Goal: Information Seeking & Learning: Learn about a topic

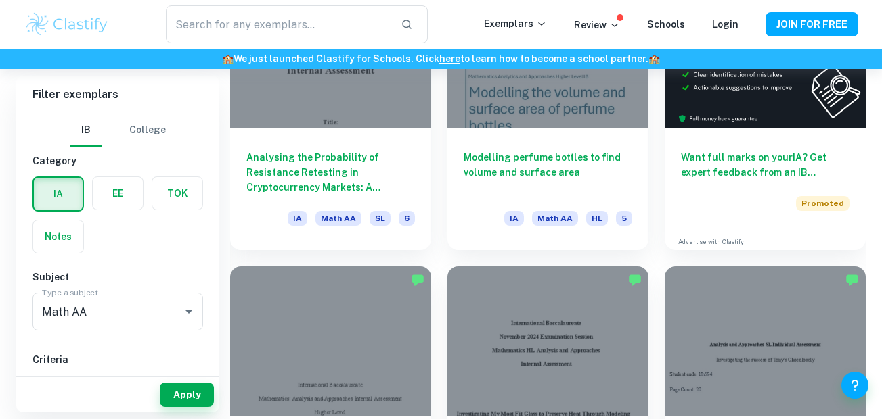
scroll to position [464, 0]
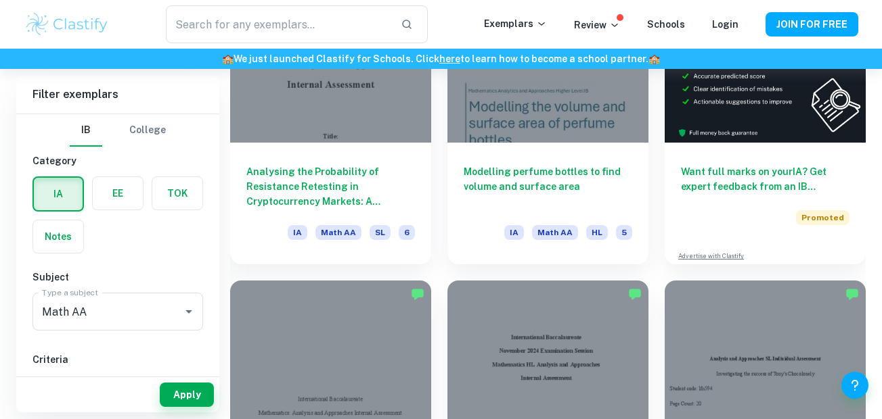
click at [509, 156] on div "Modelling perfume bottles to find volume and surface area IA Math AA HL 5" at bounding box center [547, 204] width 201 height 122
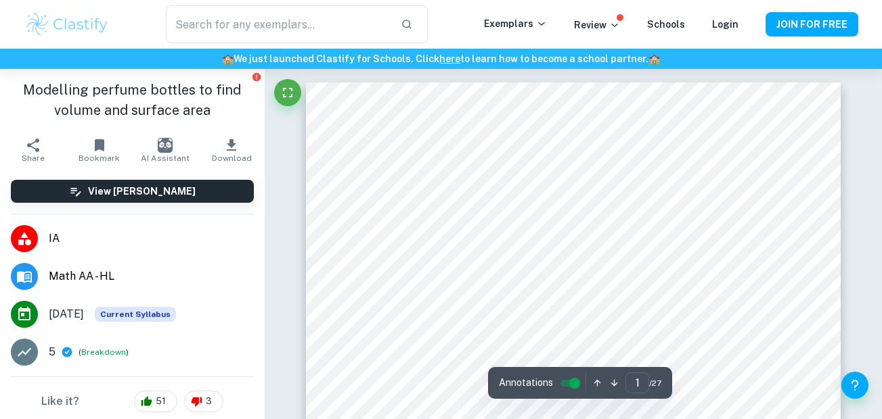
click at [265, 69] on div at bounding box center [265, 69] width 0 height 0
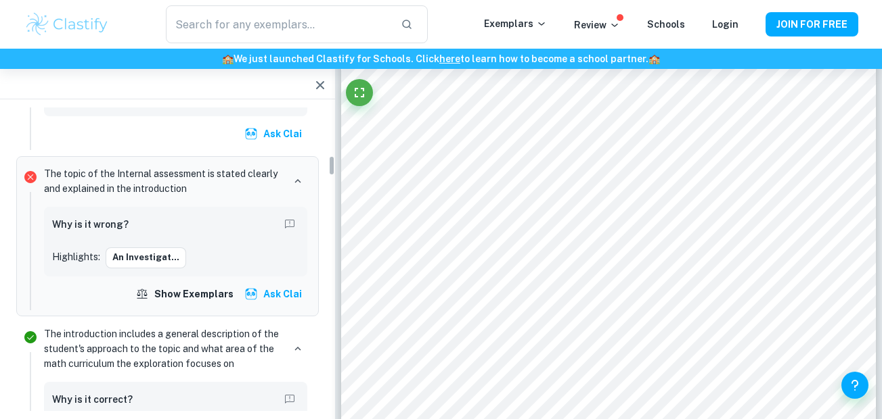
scroll to position [720, 0]
click at [158, 260] on button "An investigat..." at bounding box center [146, 256] width 81 height 20
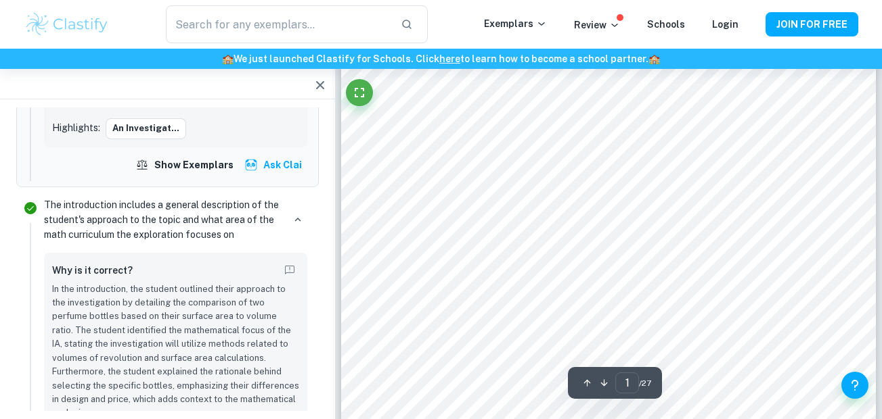
scroll to position [115, 0]
click at [477, 325] on div at bounding box center [593, 318] width 311 height 14
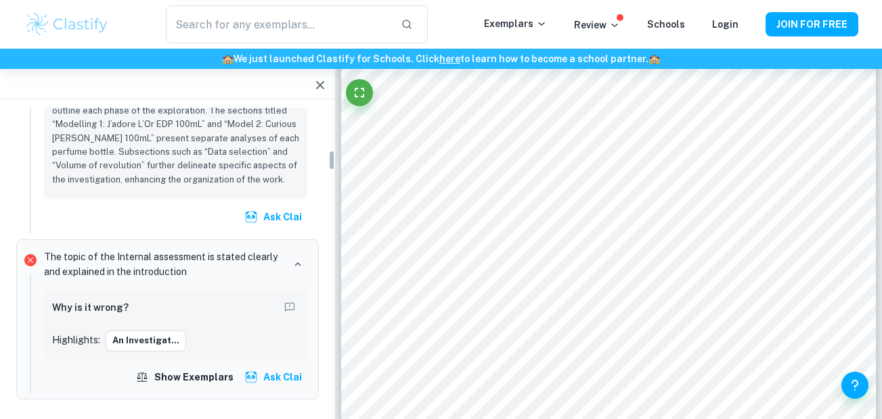
scroll to position [635, 0]
click at [109, 306] on h6 "Why is it wrong?" at bounding box center [90, 308] width 76 height 15
click at [281, 307] on button "Report mistake/confusion" at bounding box center [289, 308] width 19 height 19
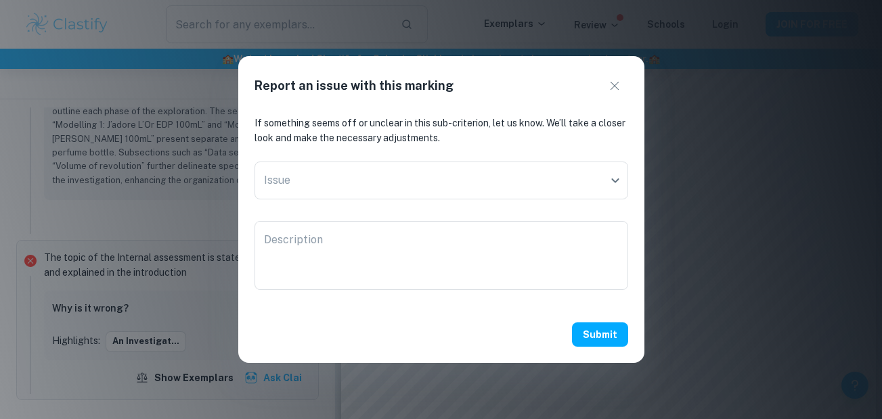
click at [612, 82] on icon "button" at bounding box center [614, 86] width 16 height 16
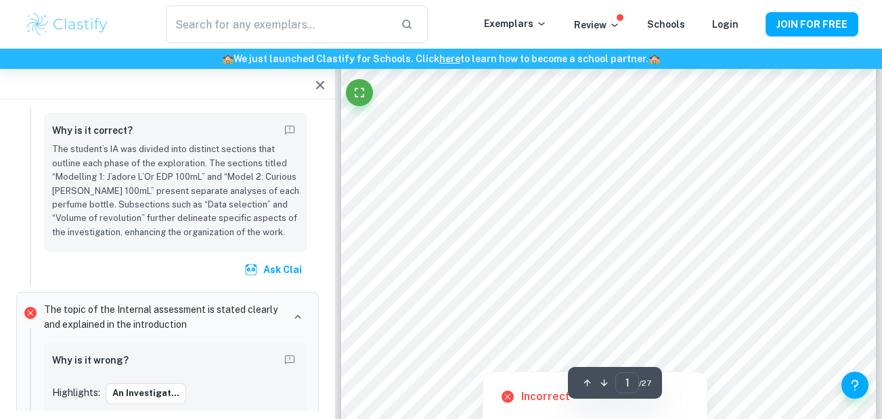
scroll to position [0, 0]
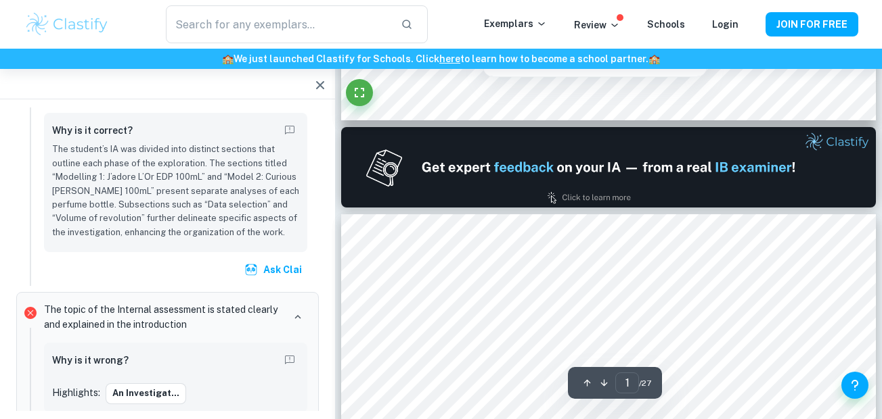
type input "2"
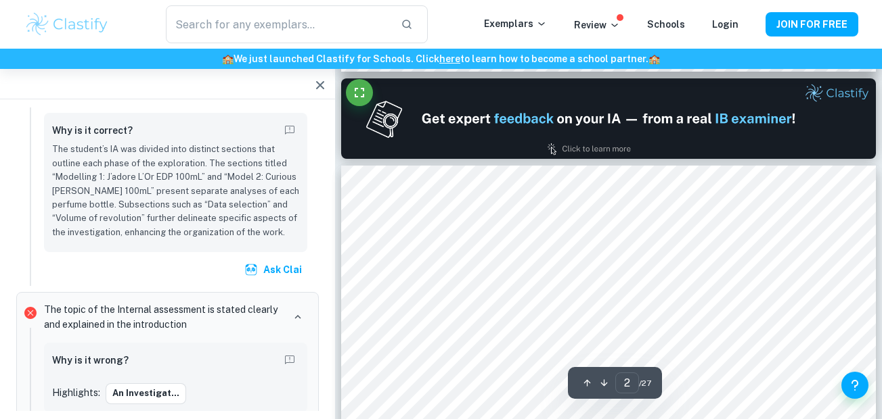
scroll to position [768, 0]
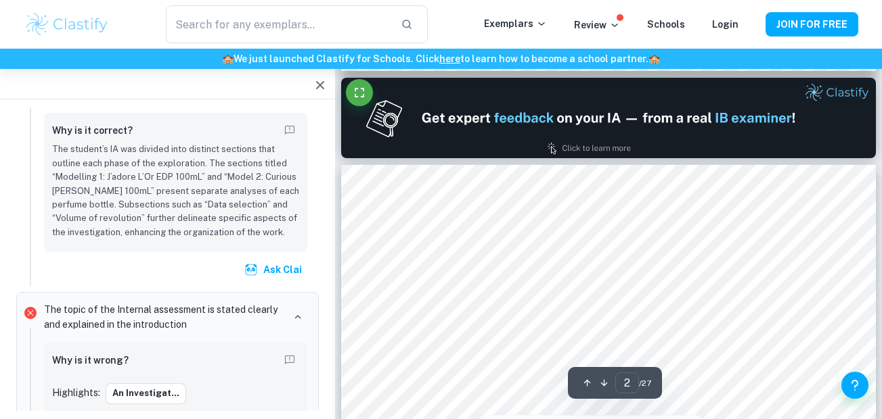
click at [414, 275] on div at bounding box center [539, 282] width 300 height 38
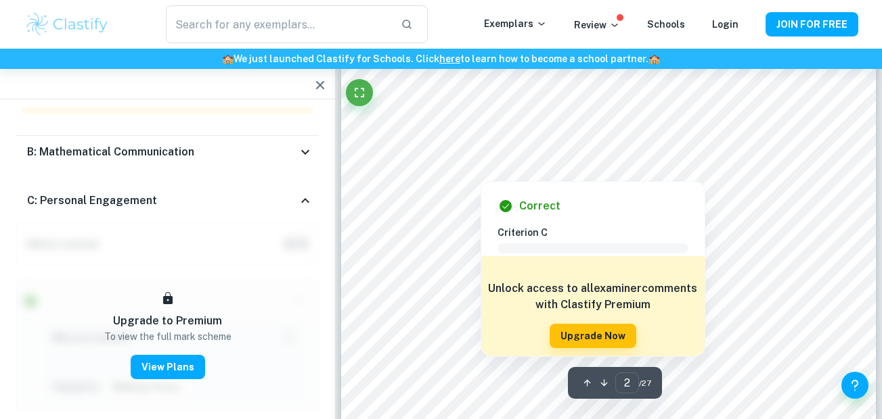
scroll to position [826, 0]
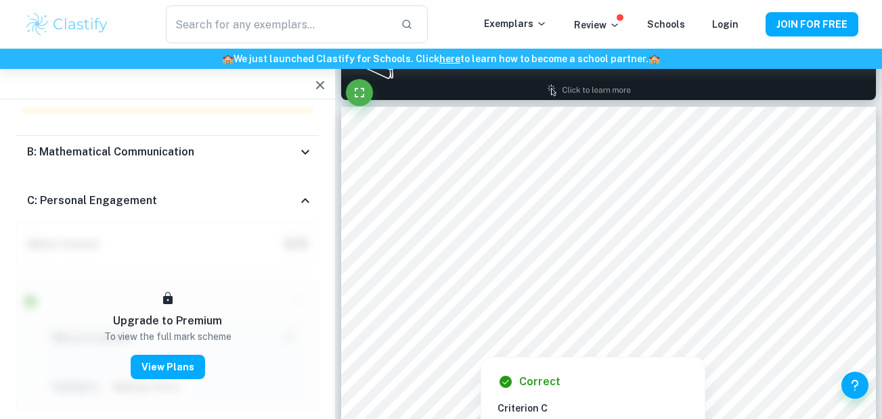
click at [447, 227] on div at bounding box center [539, 224] width 300 height 38
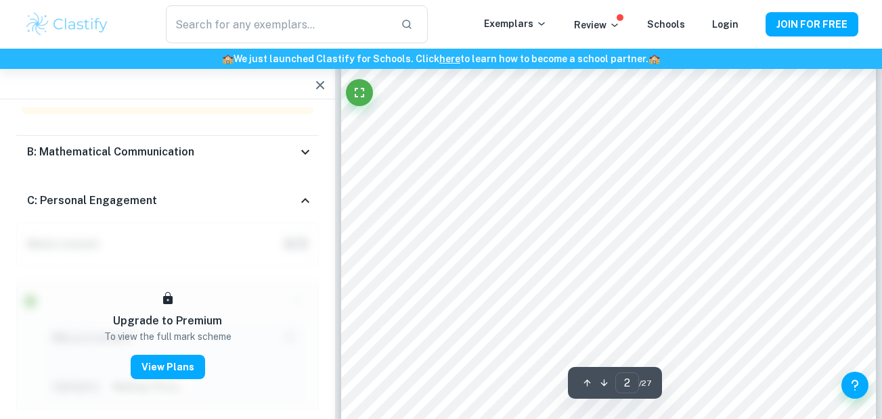
scroll to position [913, 0]
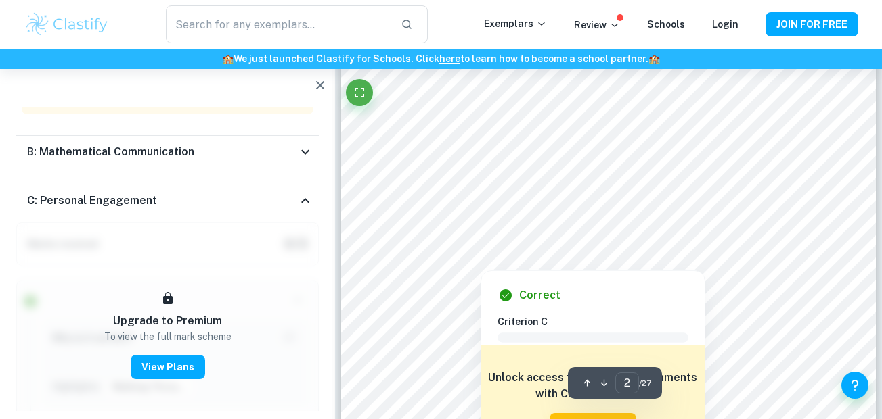
click at [455, 210] on div at bounding box center [539, 211] width 300 height 39
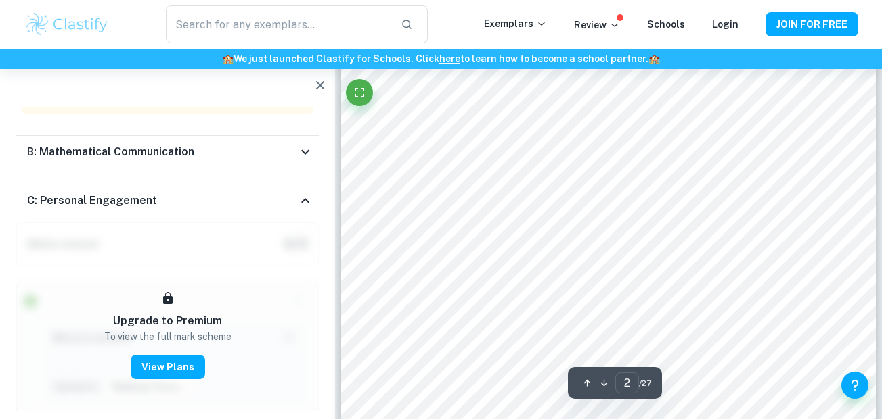
scroll to position [984, 0]
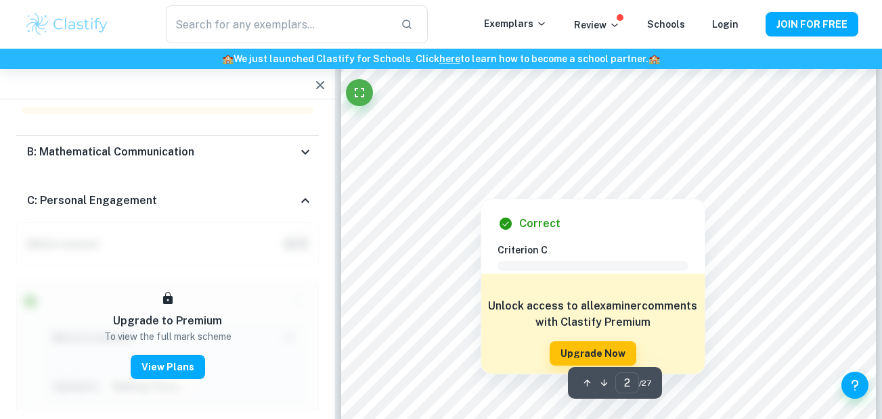
click at [467, 169] on div at bounding box center [539, 164] width 300 height 38
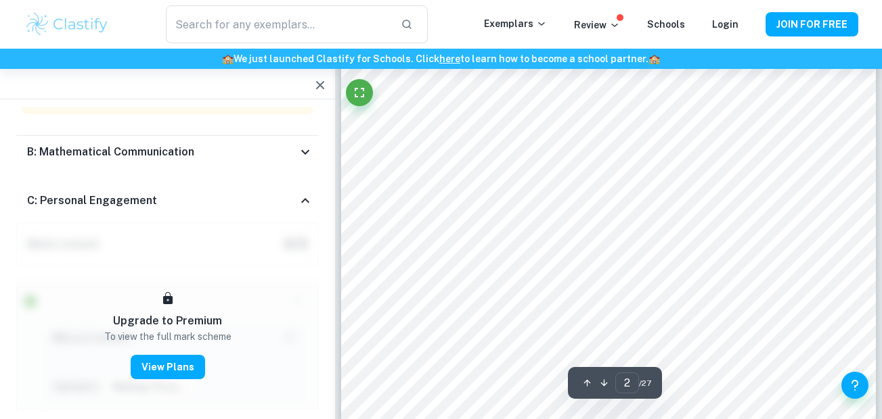
scroll to position [1034, 0]
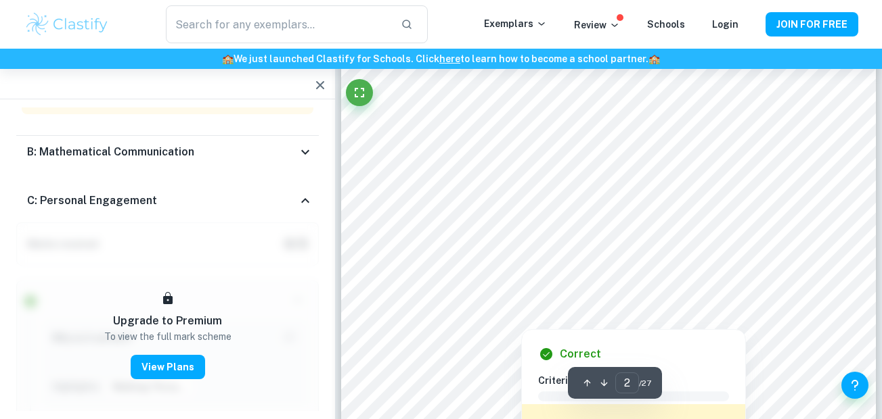
click at [530, 199] on div at bounding box center [652, 196] width 348 height 38
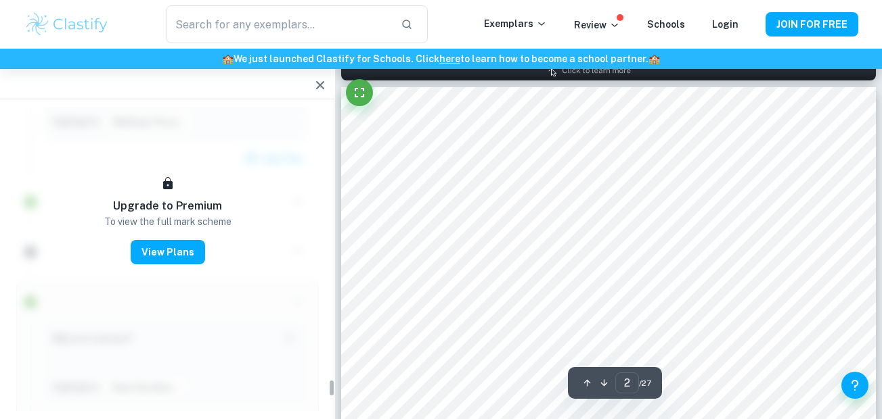
scroll to position [844, 0]
